Goal: Information Seeking & Learning: Find specific fact

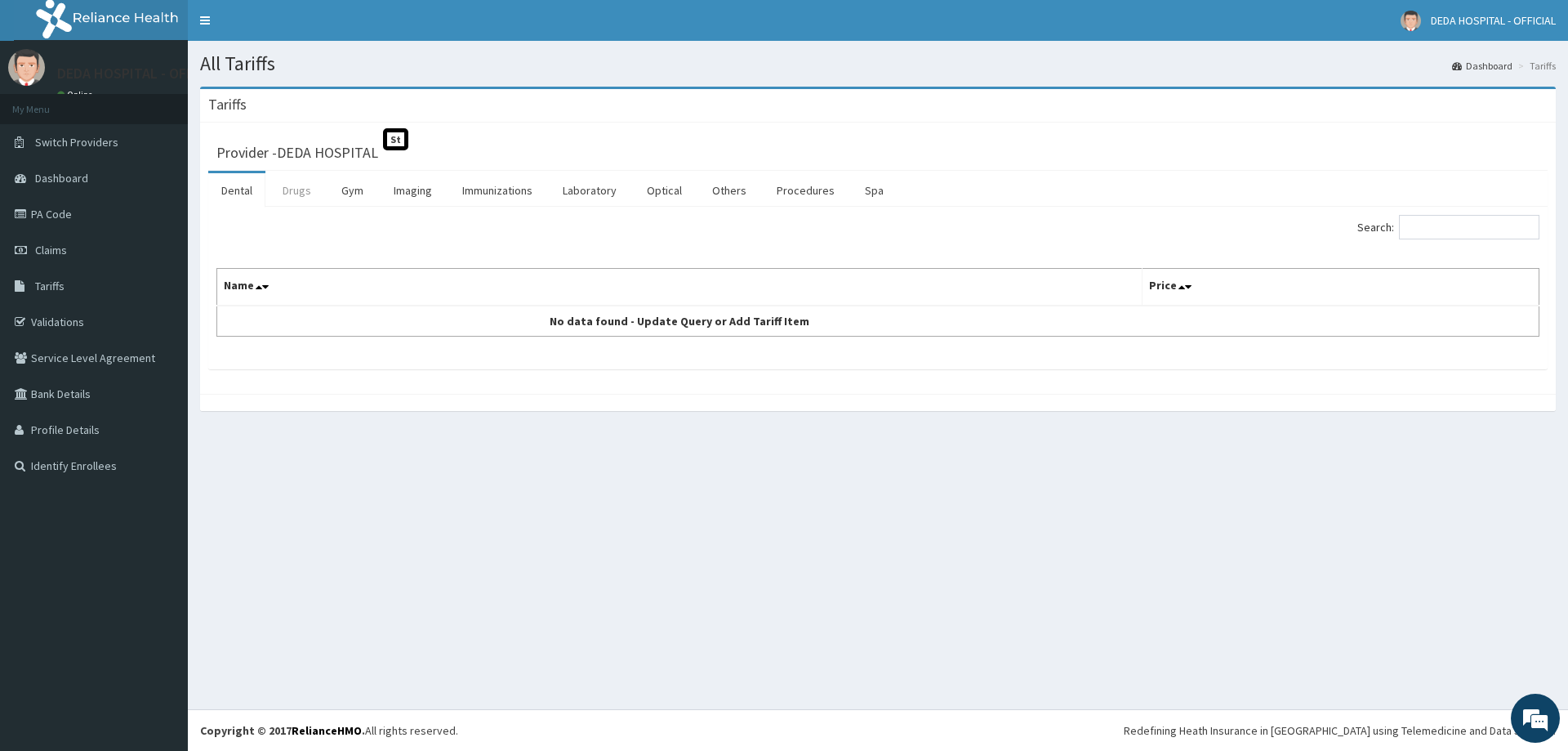
click at [304, 193] on link "Drugs" at bounding box center [296, 190] width 54 height 35
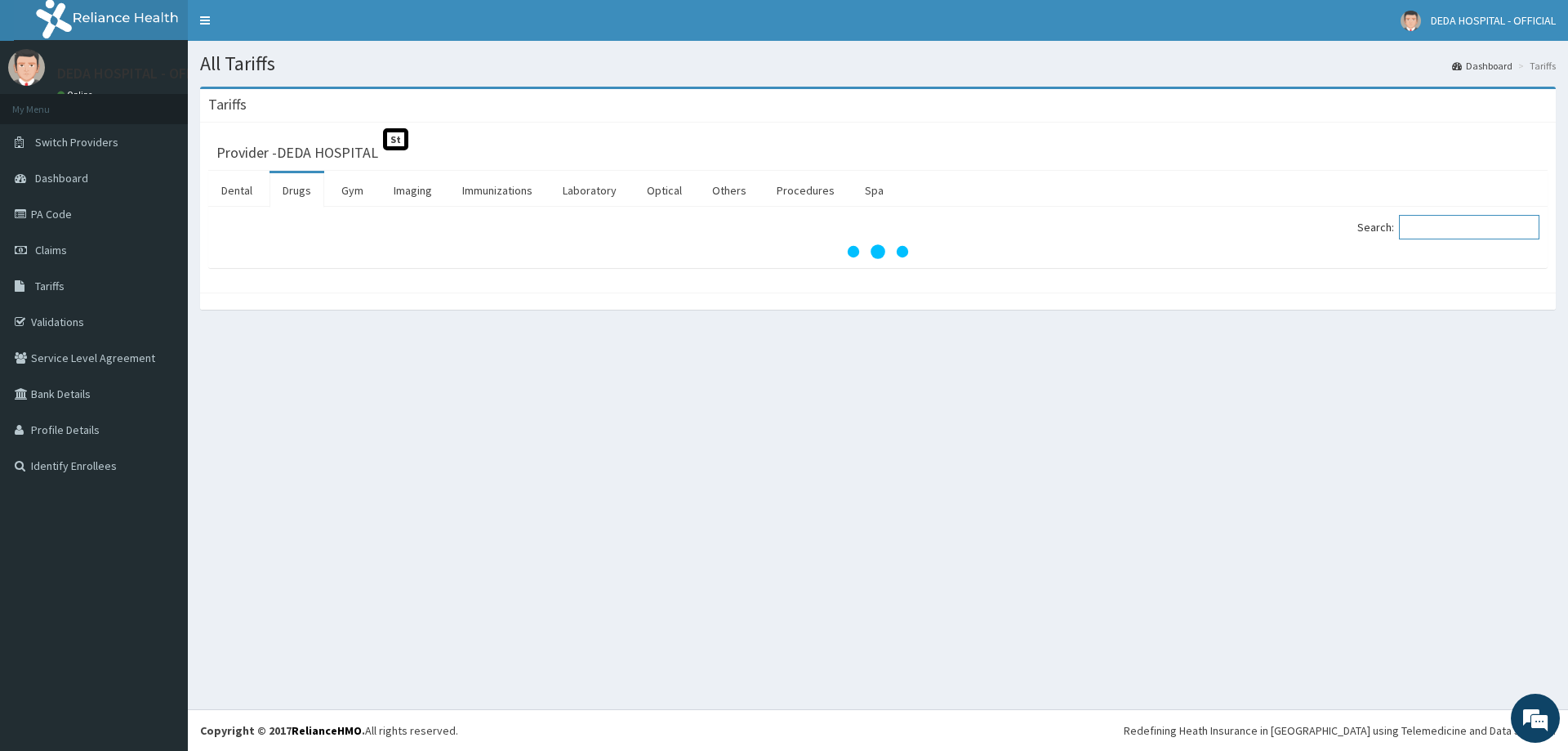
click at [1440, 223] on input "Search:" at bounding box center [1469, 227] width 141 height 25
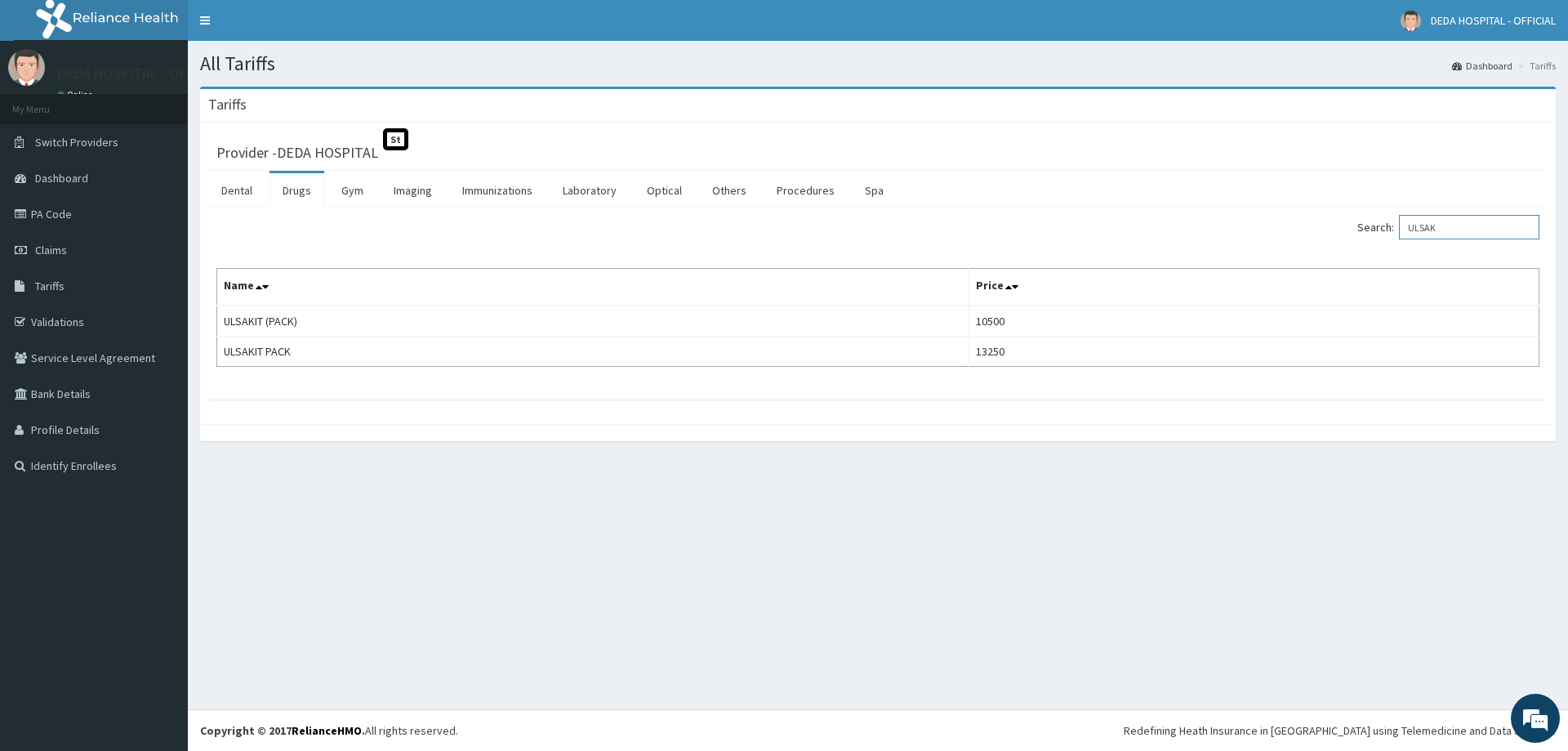
click at [1421, 228] on input "ULSAK" at bounding box center [1469, 227] width 141 height 25
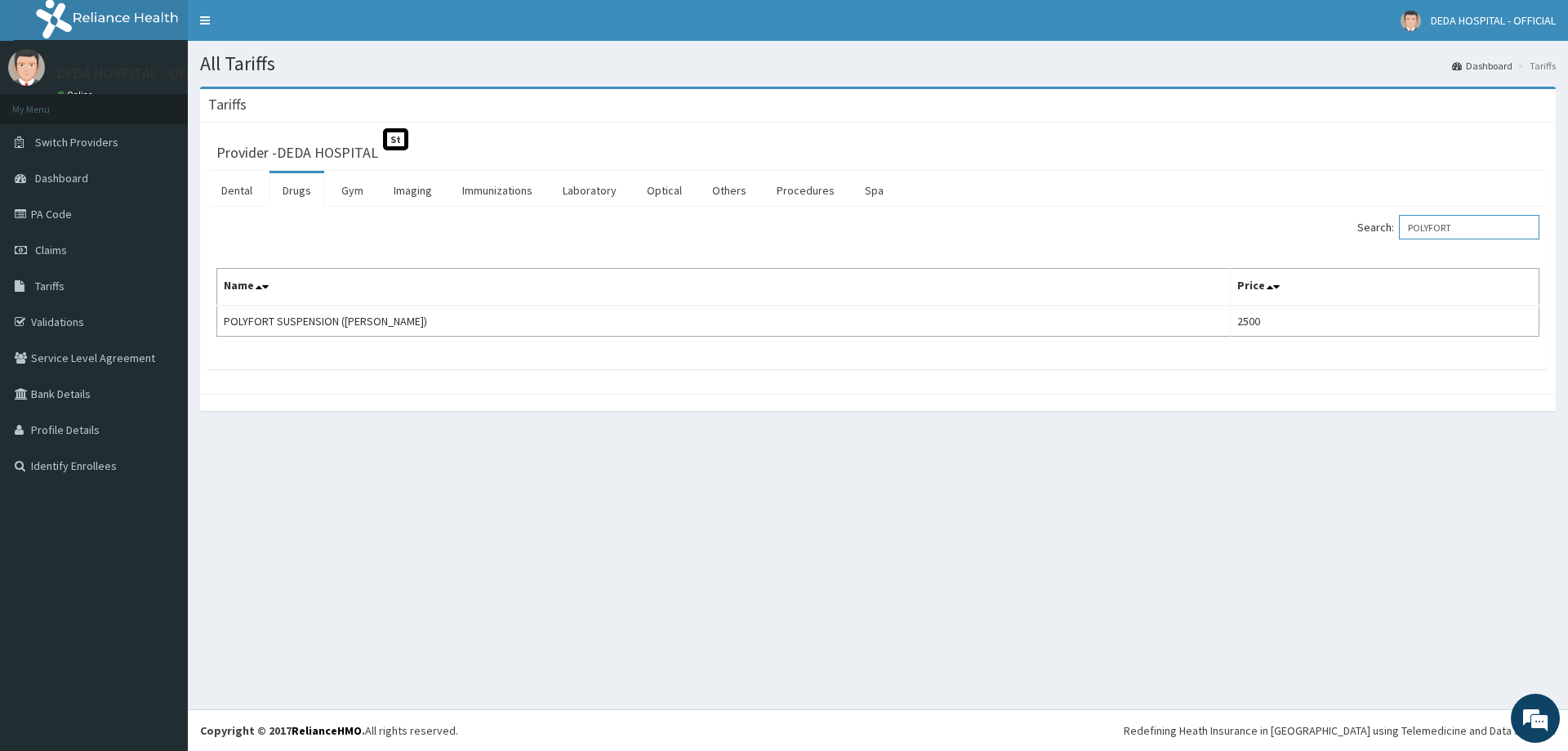
click at [1441, 217] on input "POLYFORT" at bounding box center [1469, 227] width 141 height 25
type input "BROMAZ"
